Goal: Information Seeking & Learning: Learn about a topic

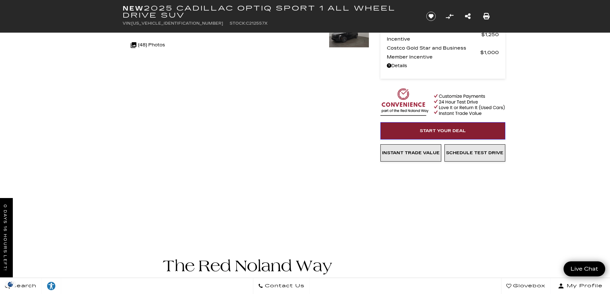
scroll to position [128, 0]
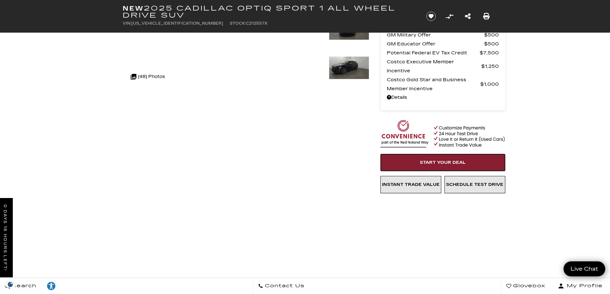
click at [429, 160] on link "Start Your Deal" at bounding box center [443, 162] width 125 height 17
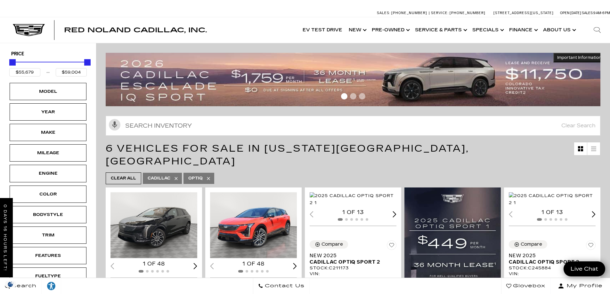
click at [366, 100] on div at bounding box center [353, 97] width 495 height 11
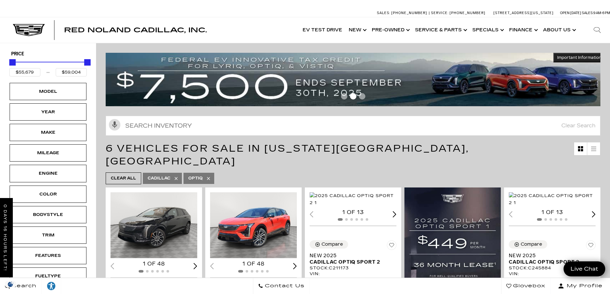
click at [366, 95] on span "Go to slide 3" at bounding box center [362, 96] width 6 height 6
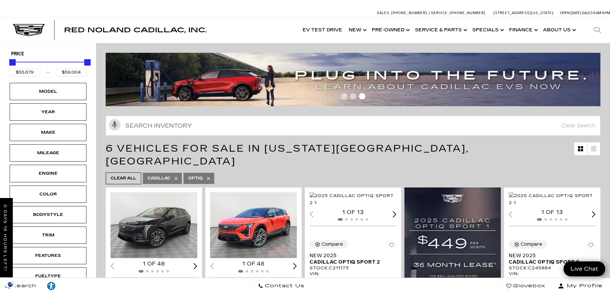
click at [386, 77] on img at bounding box center [356, 80] width 500 height 54
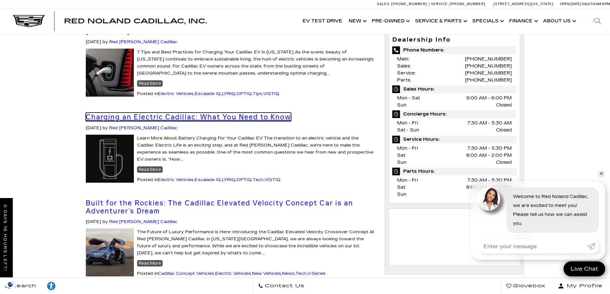
scroll to position [256, 0]
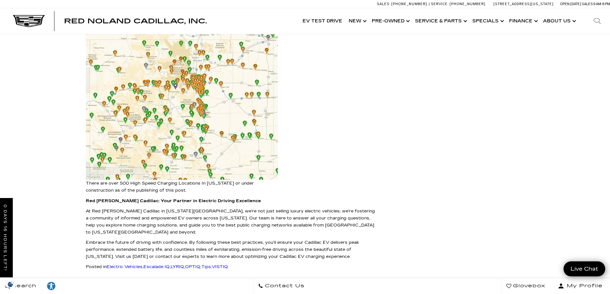
scroll to position [961, 0]
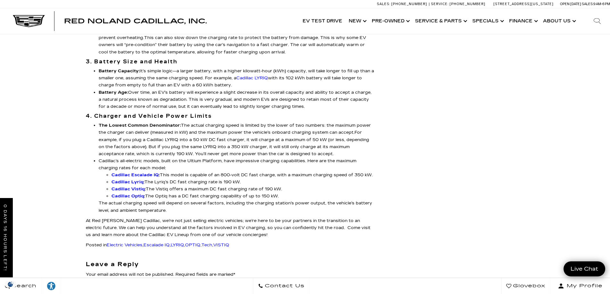
scroll to position [705, 0]
